Goal: Find specific page/section: Find specific page/section

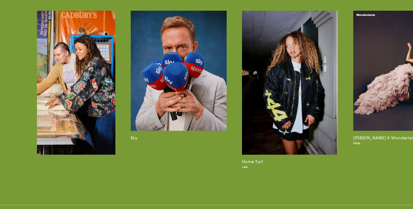
scroll to position [0, 464]
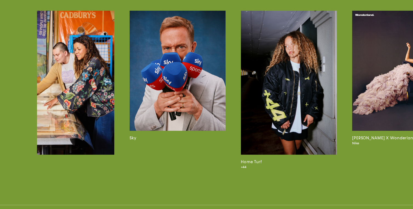
click at [141, 88] on img at bounding box center [178, 71] width 96 height 120
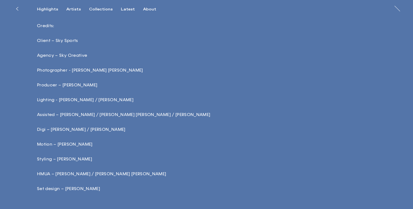
scroll to position [1223, 0]
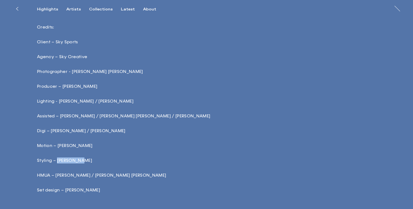
drag, startPoint x: 57, startPoint y: 160, endPoint x: 92, endPoint y: 160, distance: 34.6
click at [92, 160] on p "Styling – [PERSON_NAME]" at bounding box center [133, 160] width 192 height 6
drag, startPoint x: 89, startPoint y: 189, endPoint x: 36, endPoint y: 190, distance: 53.5
click at [36, 190] on div "Credits: Client – Sky Sports Agency – Sky Creative Photographer - [PERSON_NAME]…" at bounding box center [206, 116] width 413 height 227
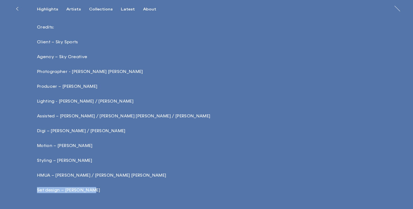
copy p "Set design – [PERSON_NAME]"
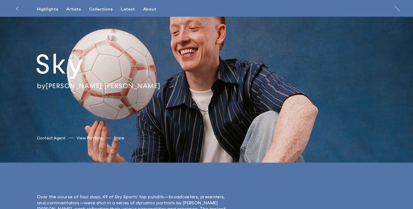
scroll to position [0, 0]
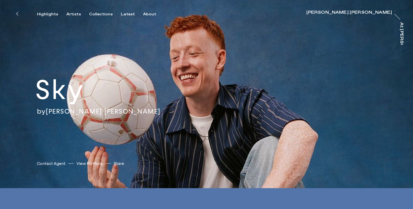
click at [49, 30] on div "Sky by [PERSON_NAME] [PERSON_NAME] [PERSON_NAME] [PERSON_NAME] Contact Agent Vi…" at bounding box center [206, 94] width 413 height 188
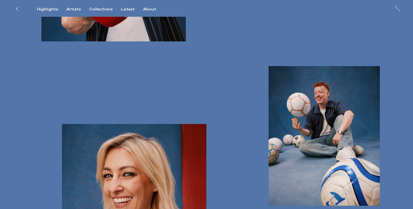
scroll to position [803, 0]
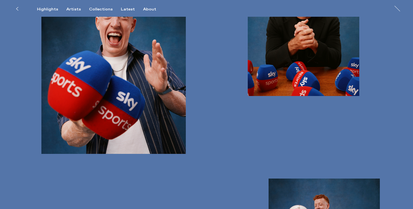
scroll to position [787, 0]
